Goal: Ask a question: Seek information or help from site administrators or community

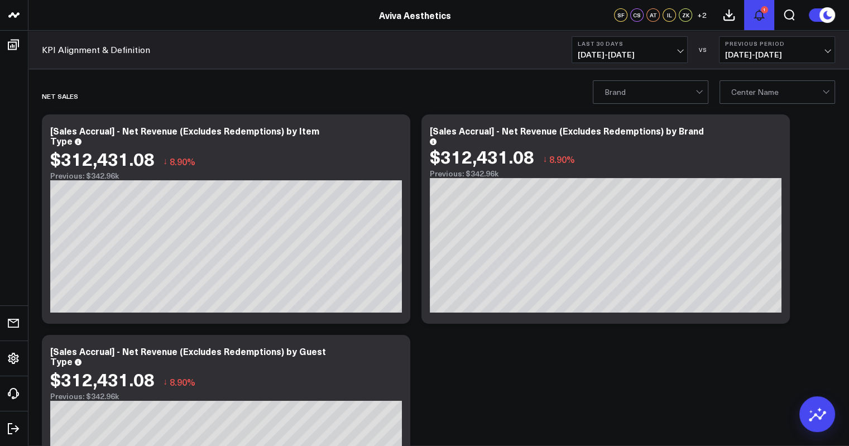
click at [757, 10] on icon at bounding box center [759, 14] width 13 height 13
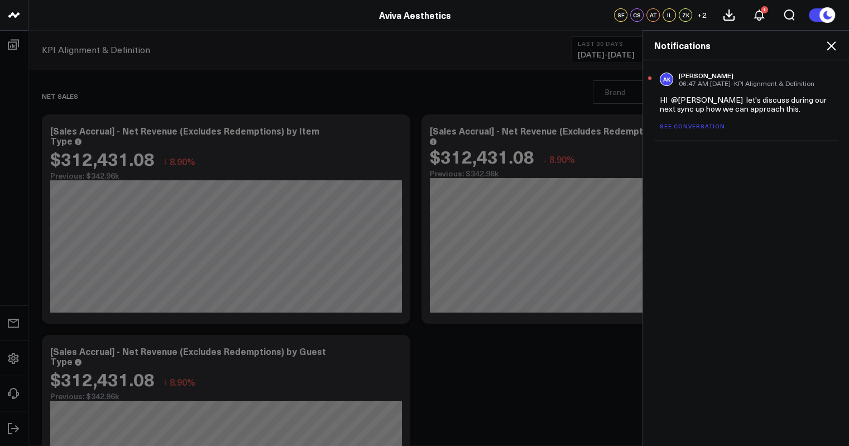
click at [832, 44] on use at bounding box center [831, 45] width 9 height 9
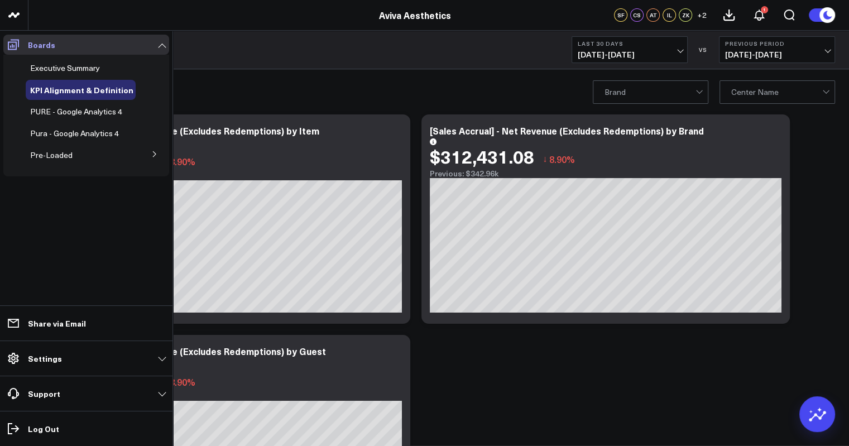
click at [18, 49] on icon at bounding box center [13, 44] width 13 height 13
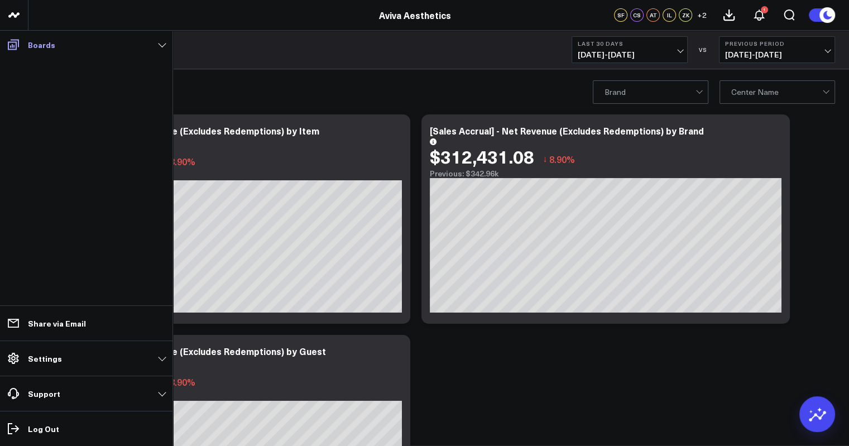
click at [18, 49] on icon at bounding box center [13, 44] width 13 height 13
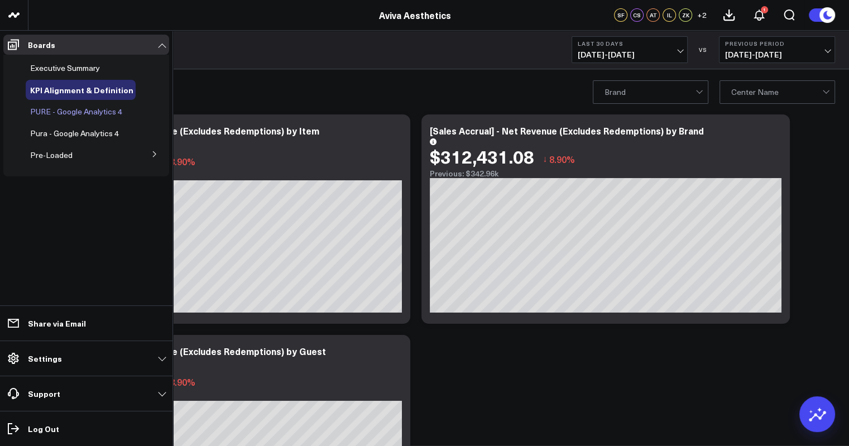
click at [67, 108] on span "PURE - Google Analytics 4" at bounding box center [76, 111] width 92 height 11
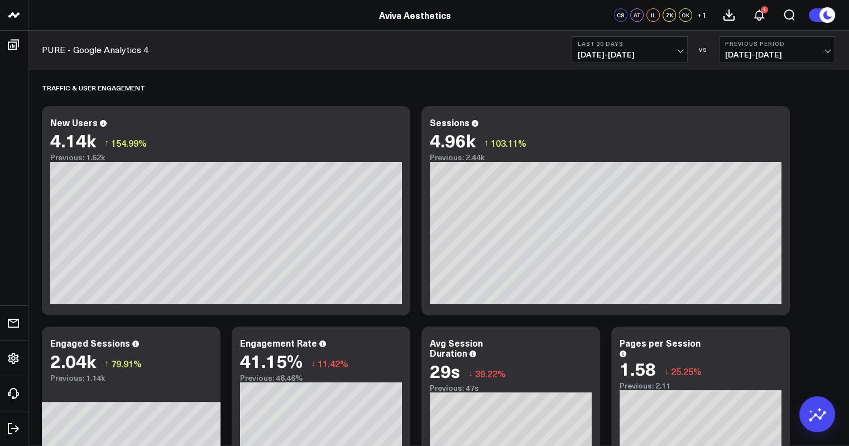
click at [676, 49] on button "Last 30 Days 07/12/25 - 08/10/25" at bounding box center [630, 49] width 116 height 27
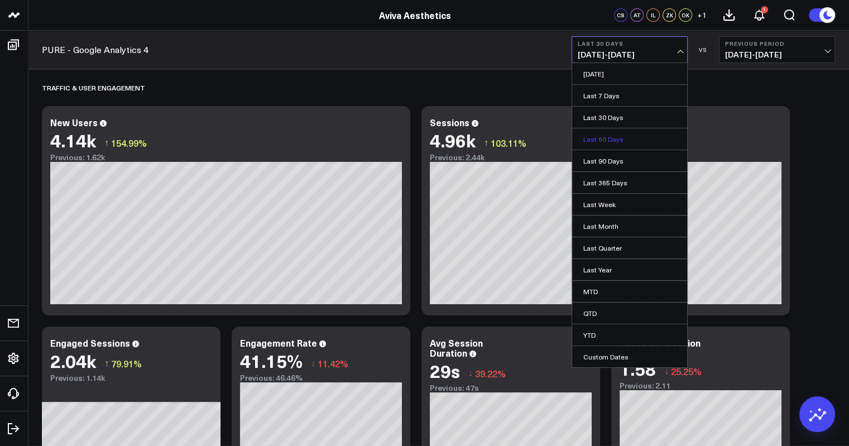
click at [654, 138] on link "Last 60 Days" at bounding box center [629, 138] width 115 height 21
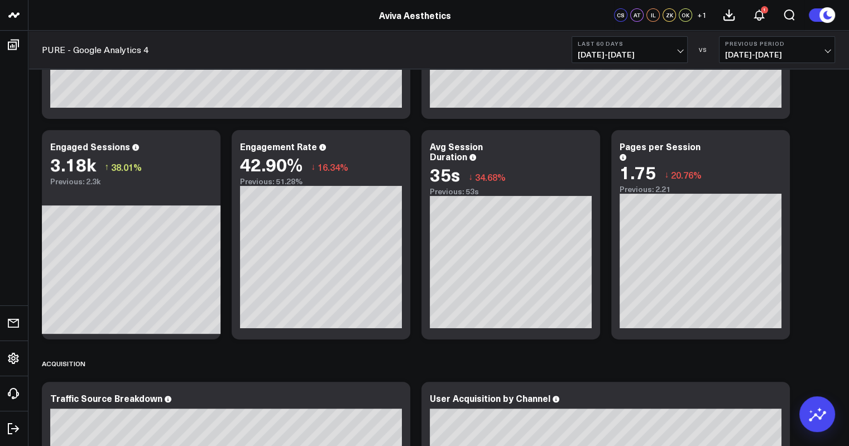
scroll to position [196, 0]
click at [587, 152] on icon at bounding box center [585, 148] width 13 height 13
click at [397, 150] on icon at bounding box center [395, 148] width 13 height 13
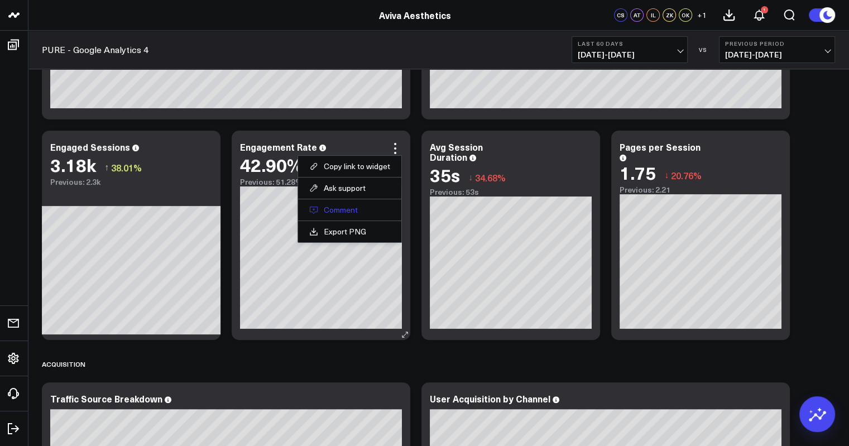
click at [355, 208] on button "Comment" at bounding box center [349, 210] width 81 height 10
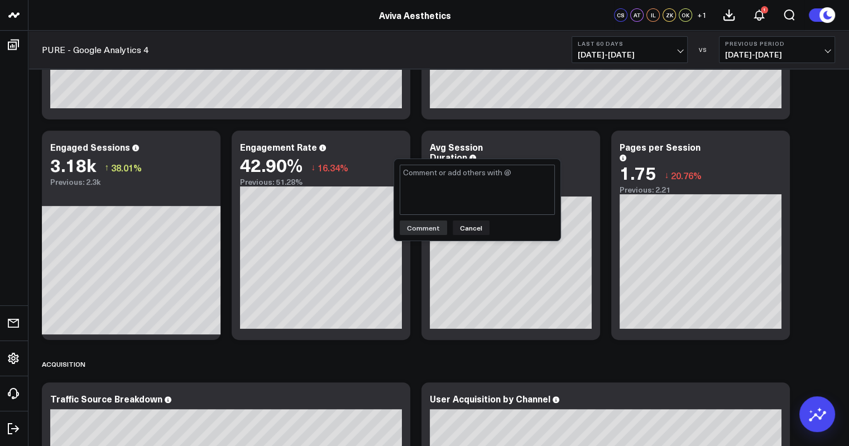
type textarea "h"
click at [525, 178] on textarea "How does the % under the "Engaged Sessions" meter differ from the "Engagement R…" at bounding box center [477, 190] width 155 height 50
click at [479, 195] on textarea "How does the % under the "Engaged Sessions" meter differ from the current "Enga…" at bounding box center [477, 190] width 155 height 50
type textarea "How does the % under the "Engaged Sessions" meter differ from the current "Enga…"
click at [411, 230] on button "Comment" at bounding box center [423, 228] width 47 height 15
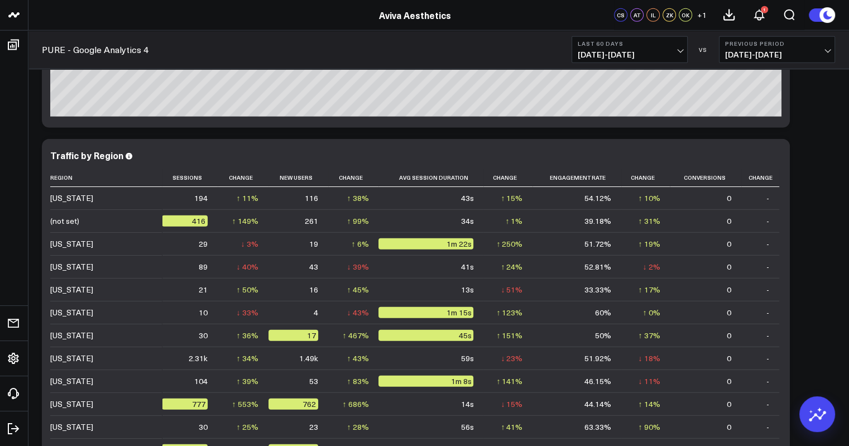
scroll to position [3127, 0]
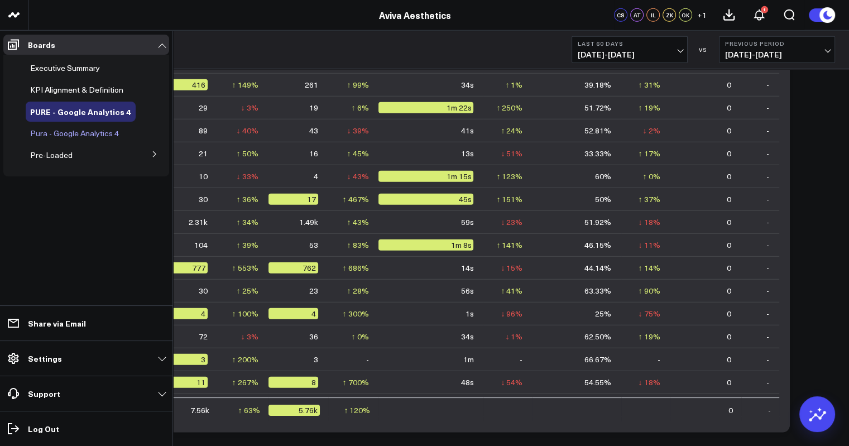
click at [58, 134] on span "Pura - Google Analytics 4" at bounding box center [74, 133] width 89 height 11
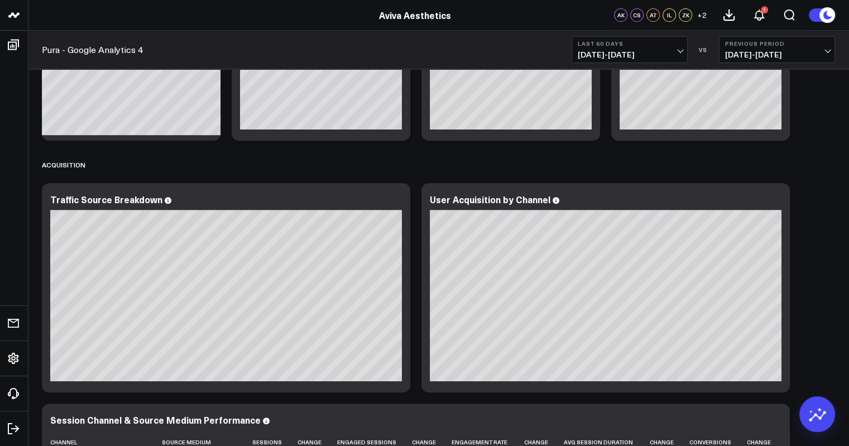
scroll to position [206, 0]
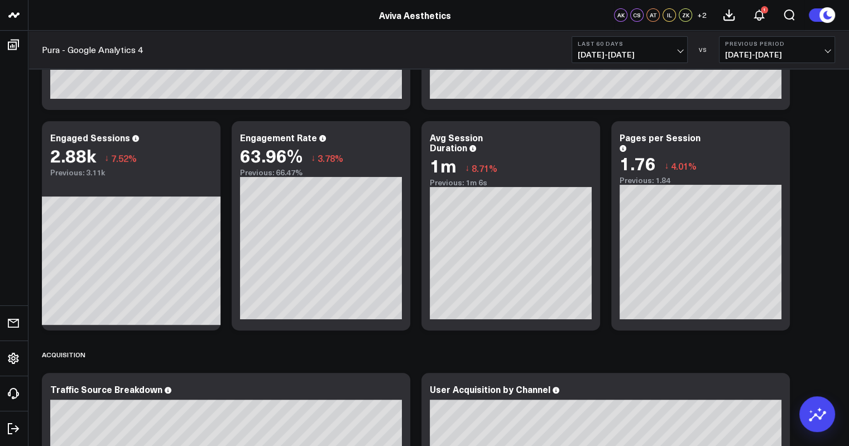
drag, startPoint x: 183, startPoint y: 326, endPoint x: 829, endPoint y: 207, distance: 656.4
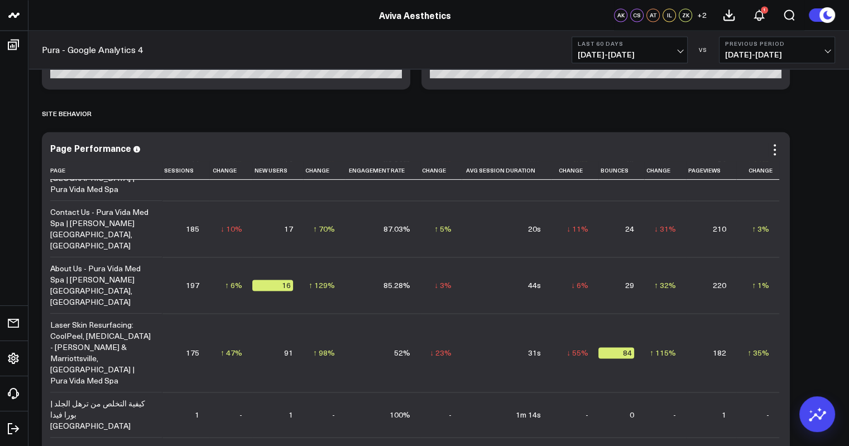
scroll to position [373, 0]
click at [83, 398] on div "كيفية التخلص من ترهل الجلد | بورا فيدا [GEOGRAPHIC_DATA]" at bounding box center [101, 415] width 102 height 34
click at [71, 398] on div "كيفية التخلص من ترهل الجلد | بورا فيدا [GEOGRAPHIC_DATA]" at bounding box center [101, 415] width 102 height 34
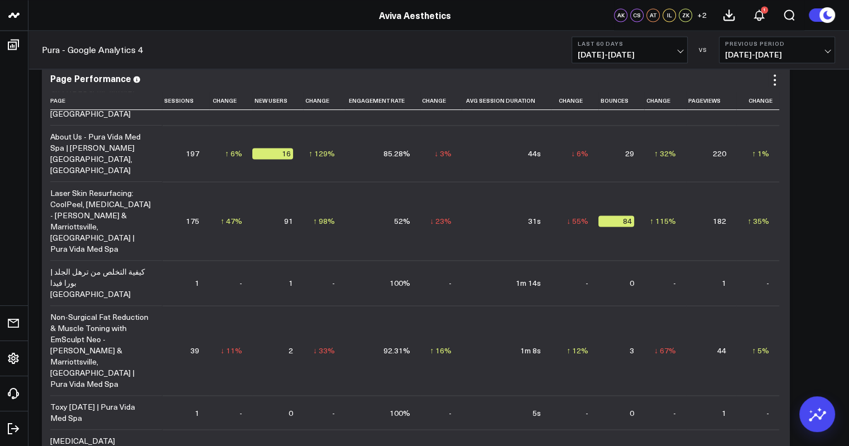
scroll to position [208, 0]
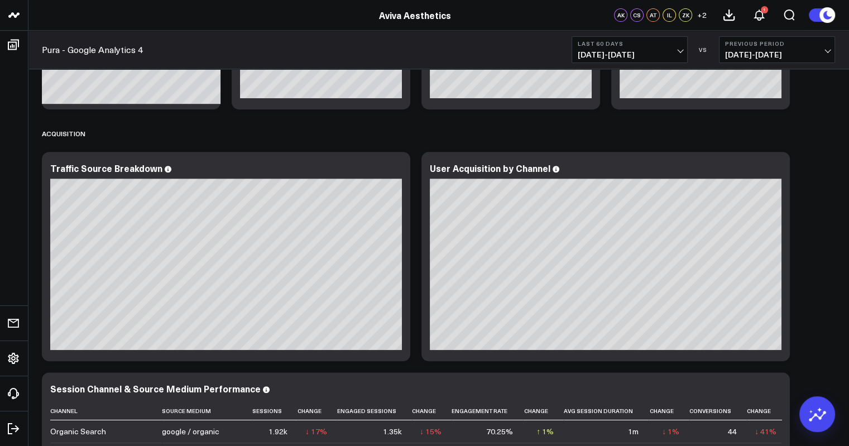
scroll to position [0, 0]
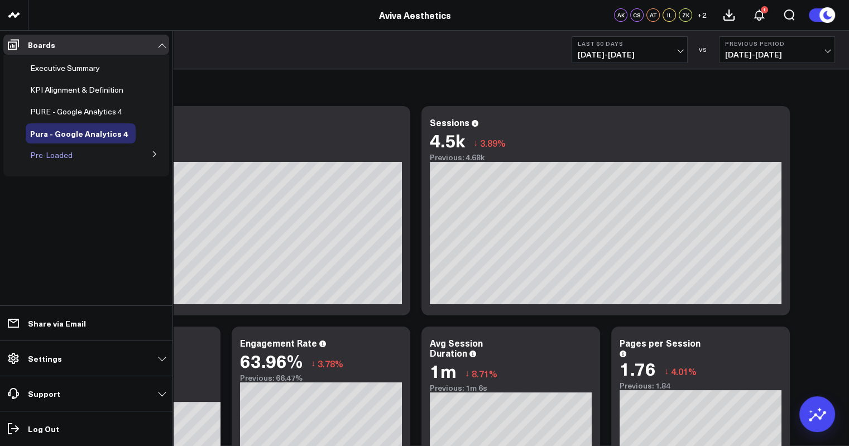
click at [58, 158] on span "Pre-Loaded" at bounding box center [51, 155] width 42 height 11
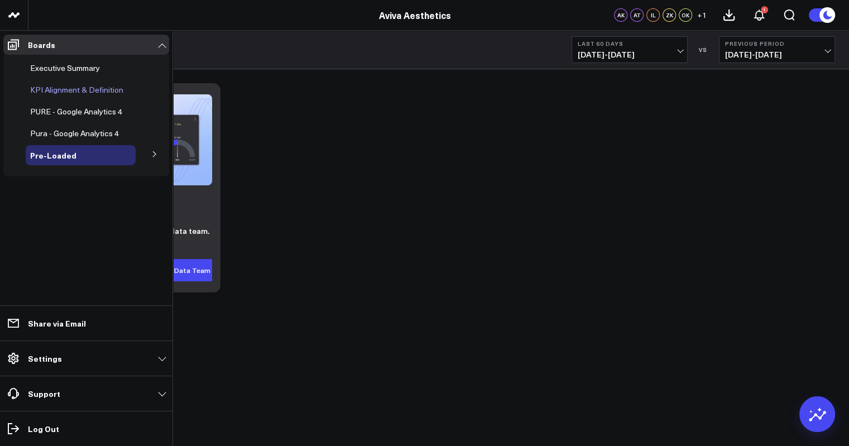
click at [65, 95] on div "KPI Alignment & Definition" at bounding box center [81, 90] width 110 height 20
click at [58, 89] on span "KPI Alignment & Definition" at bounding box center [76, 89] width 93 height 11
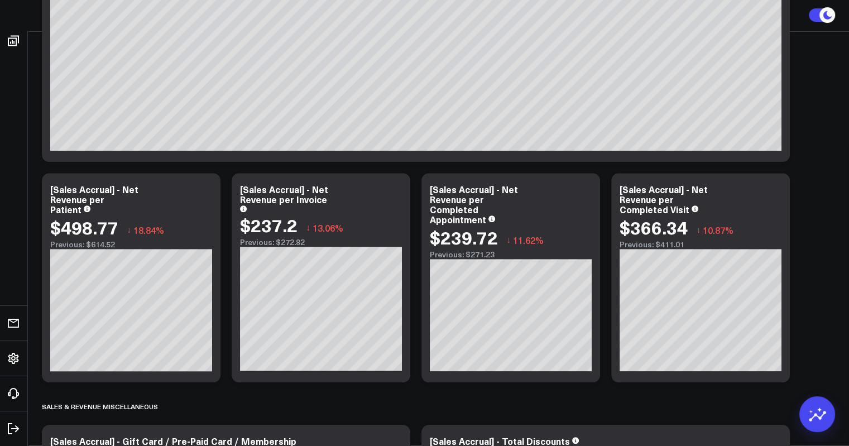
scroll to position [1326, 0]
